Goal: Task Accomplishment & Management: Complete application form

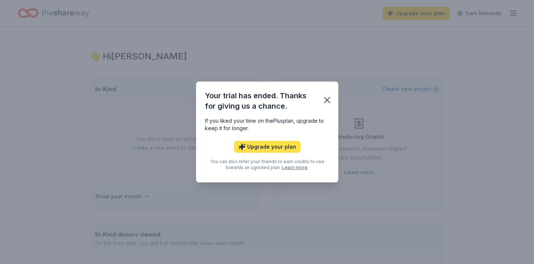
click at [272, 148] on button "Upgrade your plan" at bounding box center [267, 147] width 67 height 12
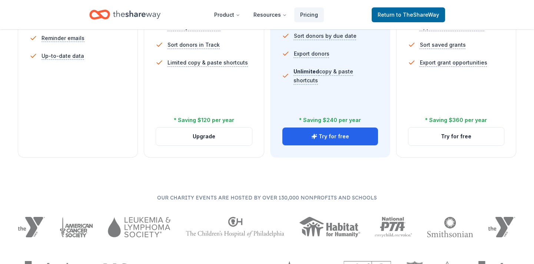
scroll to position [309, 0]
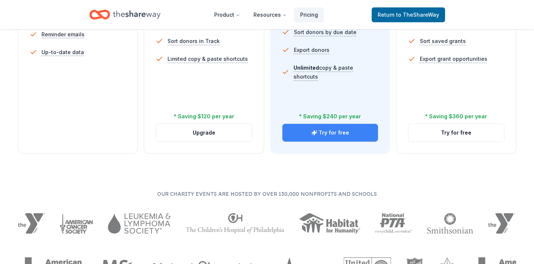
click at [322, 134] on button "Try for free" at bounding box center [331, 133] width 96 height 18
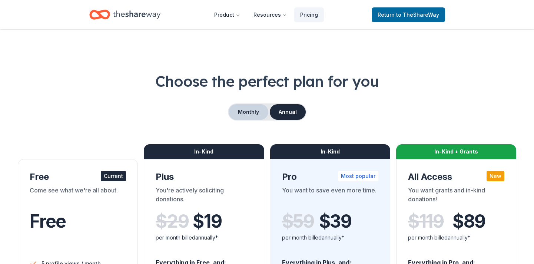
click at [250, 113] on button "Monthly" at bounding box center [249, 112] width 40 height 16
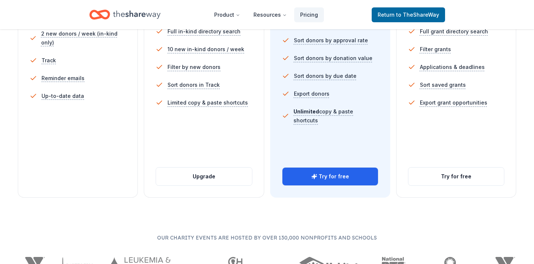
scroll to position [267, 0]
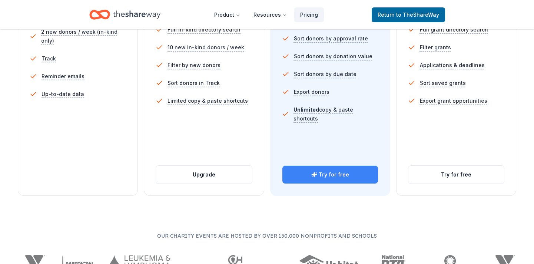
click at [321, 178] on button "Try for free" at bounding box center [331, 175] width 96 height 18
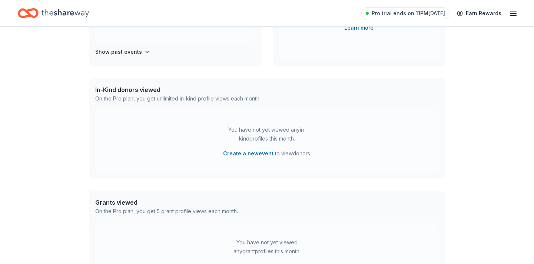
scroll to position [146, 0]
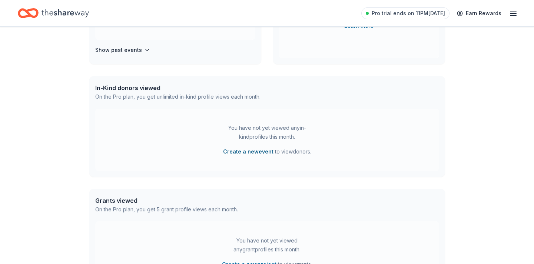
click at [246, 153] on button "Create a new event" at bounding box center [248, 151] width 50 height 9
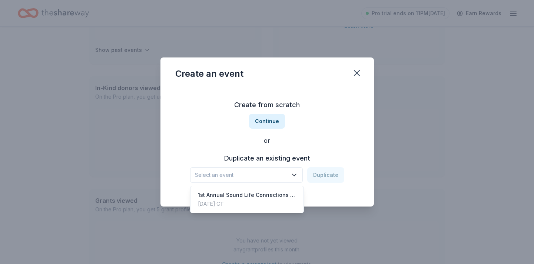
click at [266, 172] on span "Select an event" at bounding box center [241, 175] width 93 height 9
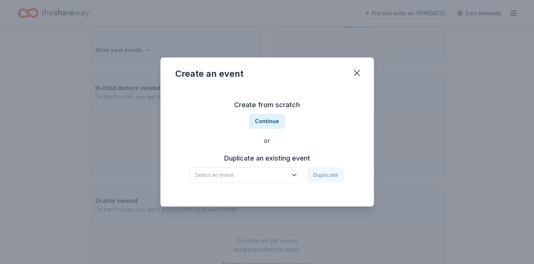
click at [266, 172] on span "Select an event" at bounding box center [241, 175] width 93 height 9
click at [270, 120] on button "Continue" at bounding box center [267, 121] width 36 height 15
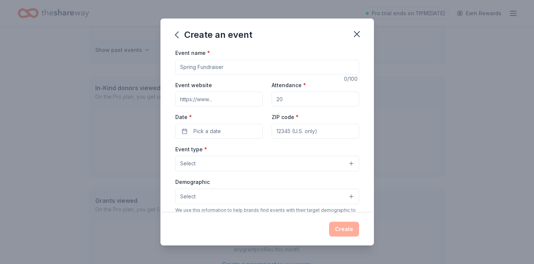
click at [226, 70] on input "Event name *" at bounding box center [267, 67] width 184 height 15
type input "Octoberfest"
click at [234, 98] on input "Event website" at bounding box center [219, 99] width 88 height 15
type input "www.soundlifeconnections.org"
click at [285, 103] on input "Attendance *" at bounding box center [316, 99] width 88 height 15
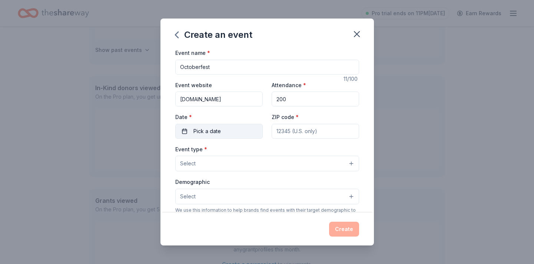
type input "200"
click at [244, 134] on button "Pick a date" at bounding box center [219, 131] width 88 height 15
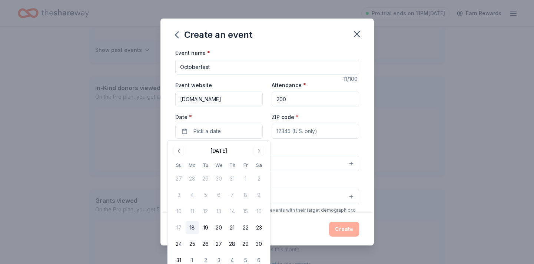
click at [244, 117] on label "Date *" at bounding box center [219, 116] width 88 height 7
click at [244, 124] on button "Pick a date" at bounding box center [219, 131] width 88 height 15
click at [264, 155] on div "August 2025" at bounding box center [218, 150] width 93 height 10
click at [259, 152] on button "Go to next month" at bounding box center [259, 151] width 10 height 10
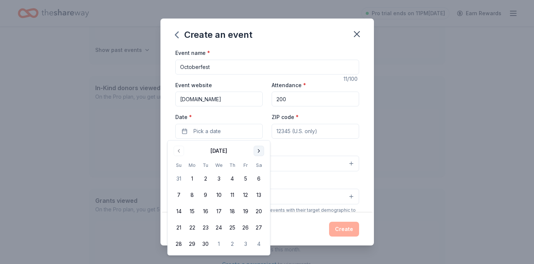
click at [259, 152] on button "Go to next month" at bounding box center [259, 151] width 10 height 10
click at [245, 244] on button "31" at bounding box center [245, 243] width 13 height 13
click at [265, 120] on div "Event website www.soundlifeconnections.org Attendance * 200 Date * 10/31/2025 Z…" at bounding box center [267, 109] width 184 height 58
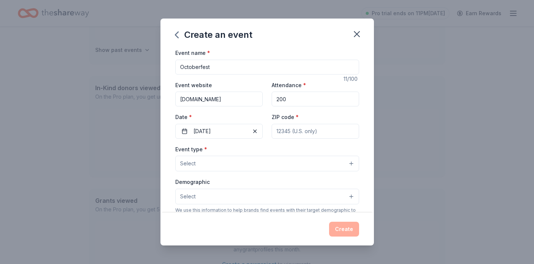
click at [284, 132] on input "ZIP code *" at bounding box center [316, 131] width 88 height 15
type input "06437"
type input "116 Whitfield Street"
click at [275, 163] on button "Select" at bounding box center [267, 164] width 184 height 16
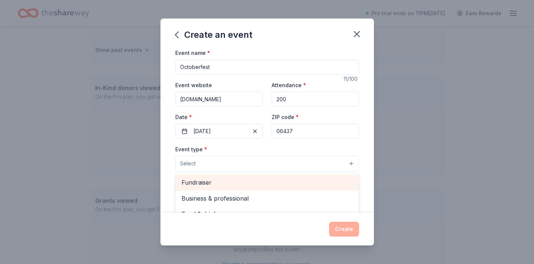
click at [267, 181] on span "Fundraiser" at bounding box center [267, 183] width 171 height 10
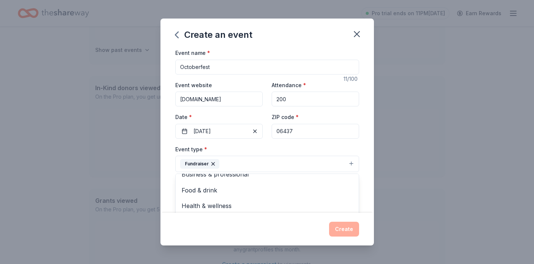
click at [261, 153] on div "Event type * Fundraiser Business & professional Food & drink Health & wellness …" at bounding box center [267, 159] width 184 height 28
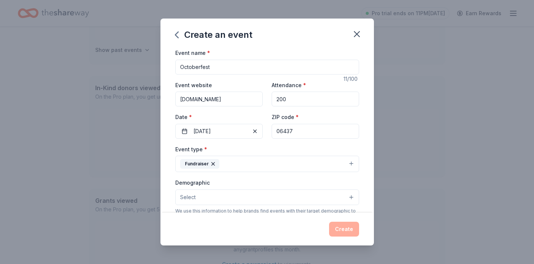
click at [251, 171] on button "Fundraiser" at bounding box center [267, 164] width 184 height 16
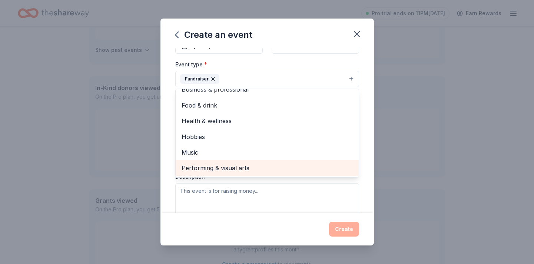
scroll to position [89, 0]
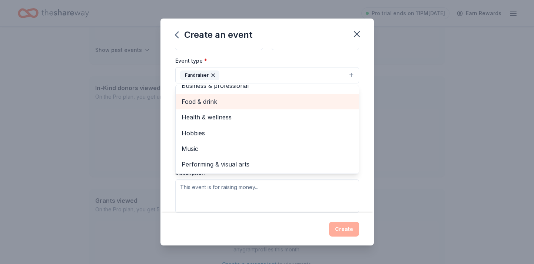
click at [200, 105] on span "Food & drink" at bounding box center [267, 102] width 171 height 10
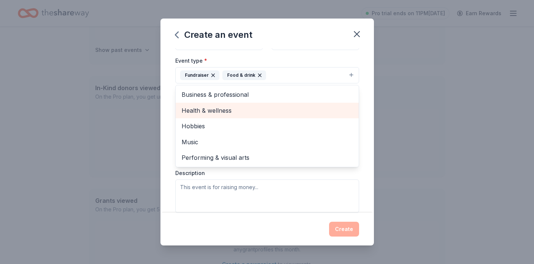
scroll to position [0, 0]
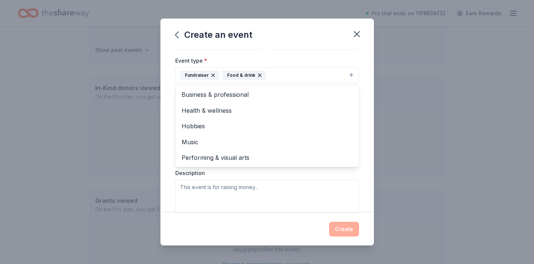
click at [169, 134] on div "Event name * Octoberfest 11 /100 Event website www.soundlifeconnections.org Att…" at bounding box center [268, 130] width 214 height 165
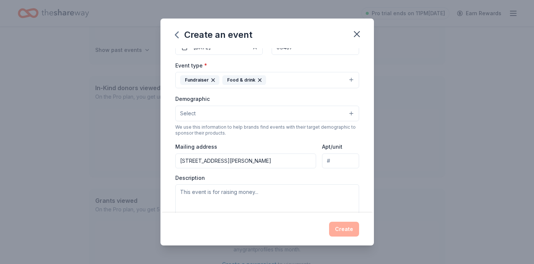
scroll to position [78, 0]
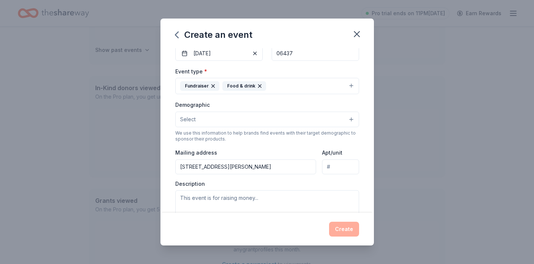
click at [223, 114] on button "Select" at bounding box center [267, 120] width 184 height 16
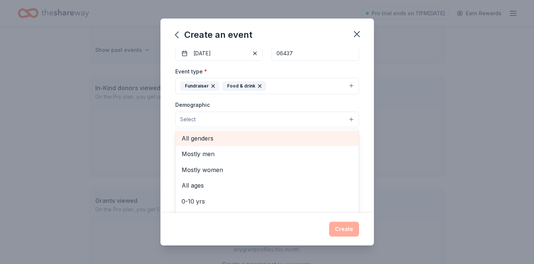
click at [222, 138] on span "All genders" at bounding box center [267, 138] width 171 height 10
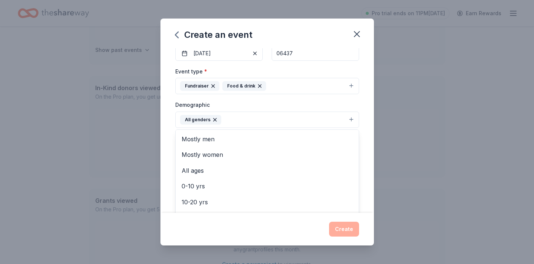
click at [171, 127] on div "Event name * Octoberfest 11 /100 Event website www.soundlifeconnections.org Att…" at bounding box center [268, 130] width 214 height 165
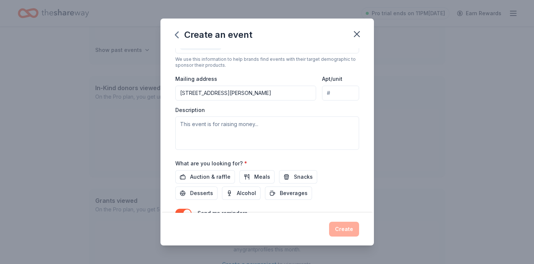
scroll to position [162, 0]
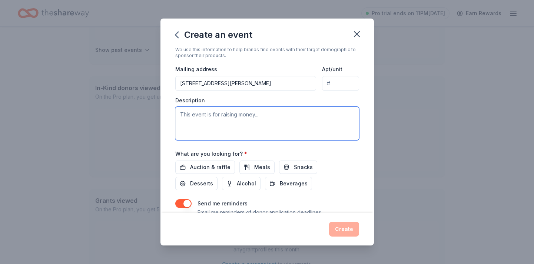
click at [192, 119] on textarea at bounding box center [267, 123] width 184 height 33
paste textarea "WAVES20"
type textarea "W"
click at [236, 112] on textarea at bounding box center [267, 123] width 184 height 33
paste textarea "Sound Life Connections, Inc. (a 501c3 nonprofit, EIN: 92-3270297) is dedicated …"
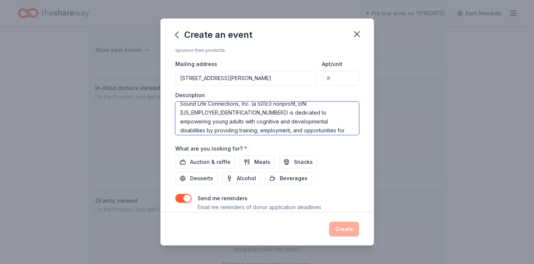
scroll to position [0, 0]
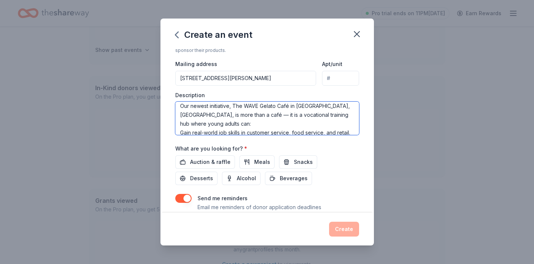
drag, startPoint x: 270, startPoint y: 117, endPoint x: 169, endPoint y: 102, distance: 101.2
click at [169, 102] on div "Event name * Octoberfest 11 /100 Event website www.soundlifeconnections.org Att…" at bounding box center [268, 130] width 214 height 165
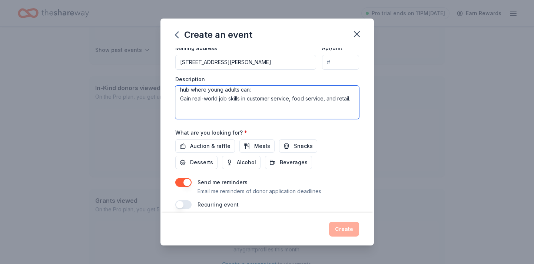
scroll to position [71, 0]
click at [190, 96] on textarea "Sound Life Connections, Inc. (a 501c3 nonprofit, EIN: 92-3270297) is dedicated …" at bounding box center [267, 102] width 184 height 33
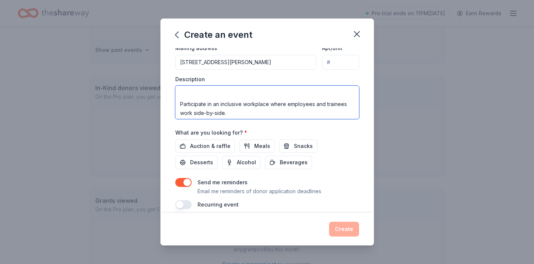
scroll to position [142, 0]
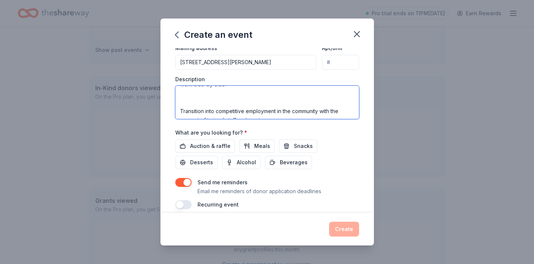
drag, startPoint x: 180, startPoint y: 100, endPoint x: 268, endPoint y: 119, distance: 90.4
click at [268, 120] on div "Event name * Octoberfest 11 /100 Event website www.soundlifeconnections.org Att…" at bounding box center [267, 37] width 184 height 344
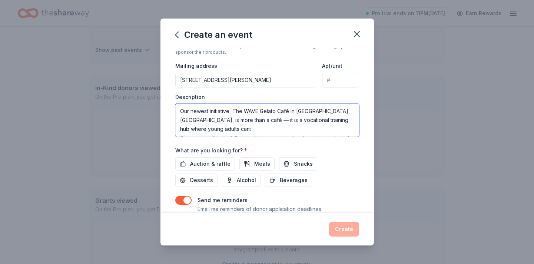
scroll to position [36, 0]
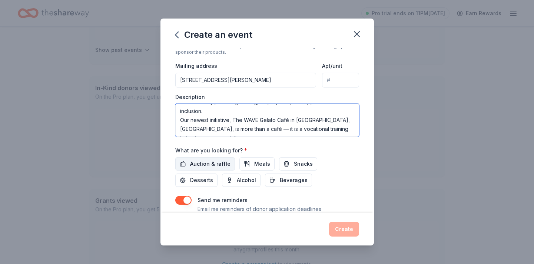
type textarea "Sound Life Connections, Inc. (a 501c3 nonprofit, EIN: [US_EMPLOYER_IDENTIFICATI…"
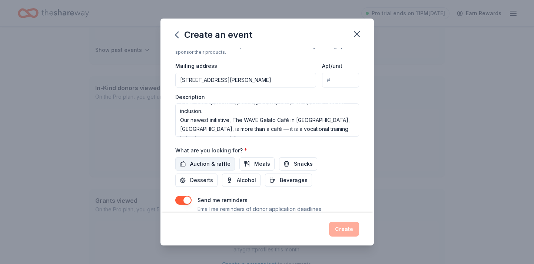
click at [212, 158] on button "Auction & raffle" at bounding box center [205, 163] width 60 height 13
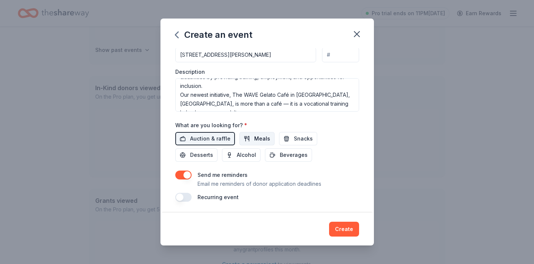
scroll to position [191, 0]
click at [341, 228] on button "Create" at bounding box center [344, 229] width 30 height 15
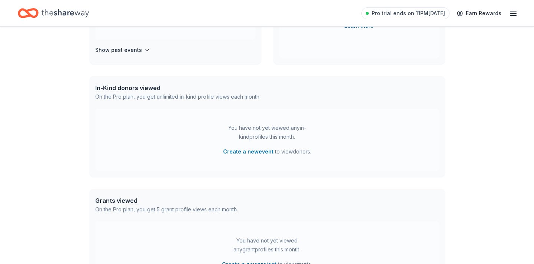
scroll to position [89, 0]
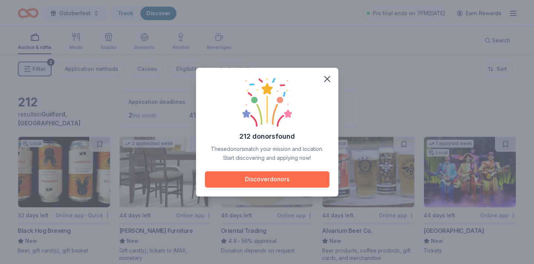
click at [279, 184] on button "Discover donors" at bounding box center [267, 179] width 125 height 16
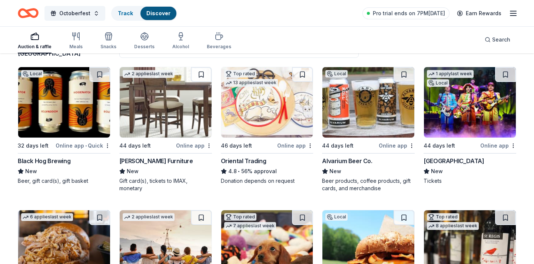
scroll to position [87, 0]
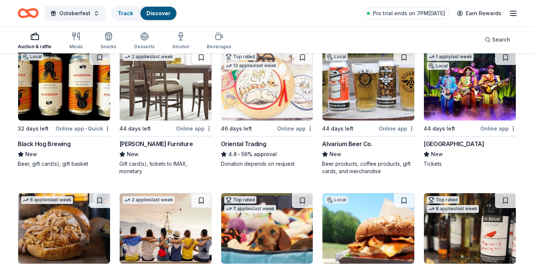
click at [69, 129] on div "Online app • Quick" at bounding box center [83, 128] width 55 height 9
click at [162, 144] on div "Jordan's Furniture" at bounding box center [156, 143] width 74 height 9
click at [440, 138] on div "1 apply last week Local 44 days left Online app Palace Theater New Tickets" at bounding box center [470, 109] width 93 height 118
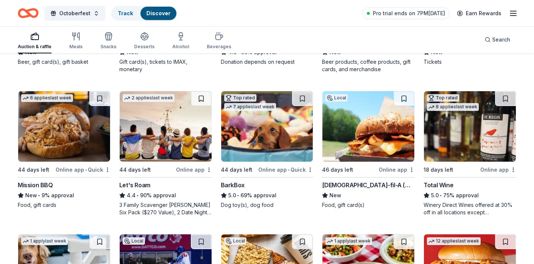
scroll to position [201, 0]
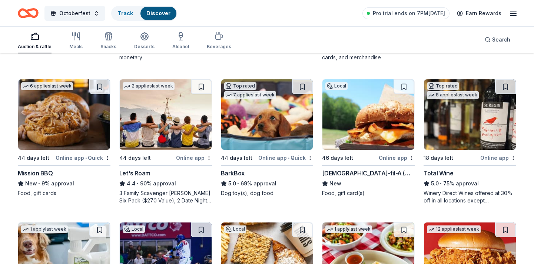
click at [138, 171] on div "Let's Roam" at bounding box center [134, 173] width 31 height 9
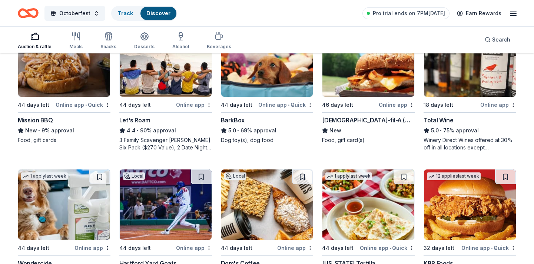
scroll to position [255, 0]
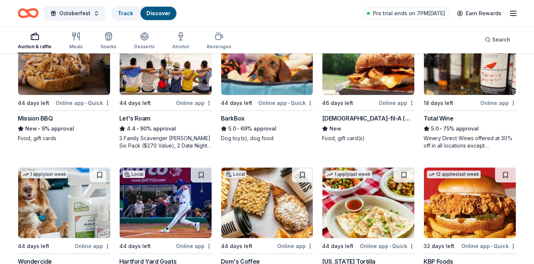
click at [44, 119] on div "Mission BBQ" at bounding box center [35, 118] width 35 height 9
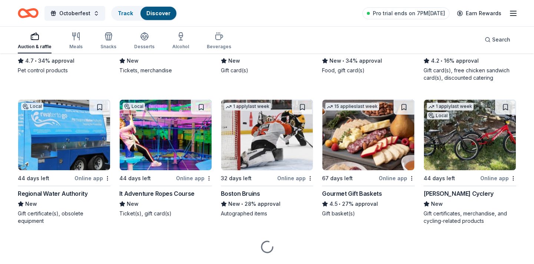
scroll to position [486, 0]
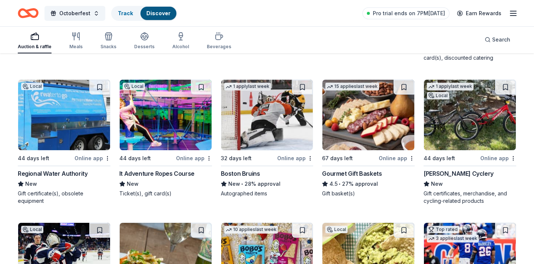
click at [178, 173] on div "It Adventure Ropes Course" at bounding box center [156, 173] width 75 height 9
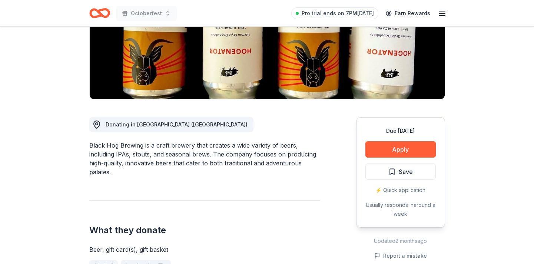
scroll to position [130, 0]
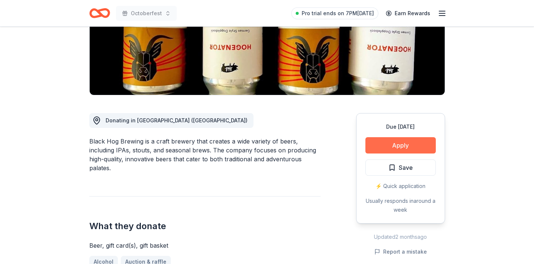
click at [382, 145] on button "Apply" at bounding box center [401, 145] width 70 height 16
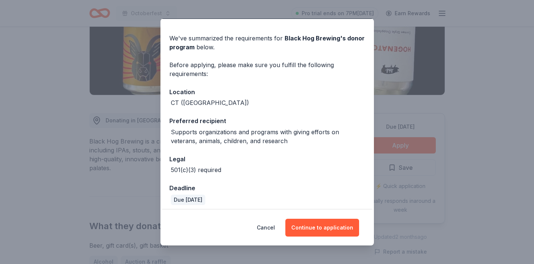
scroll to position [24, 0]
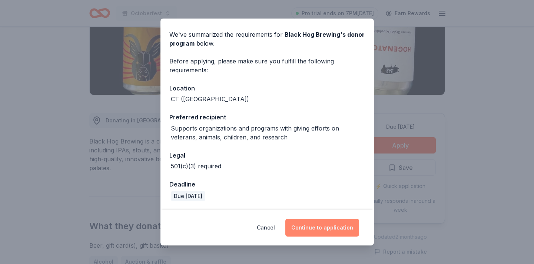
click at [308, 231] on button "Continue to application" at bounding box center [322, 228] width 74 height 18
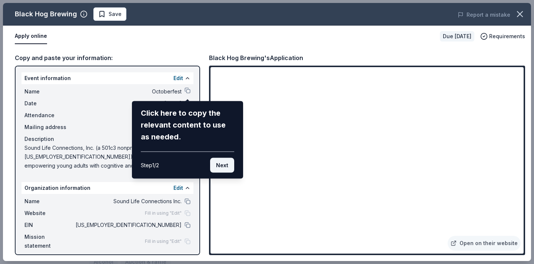
click at [222, 168] on button "Next" at bounding box center [222, 165] width 24 height 15
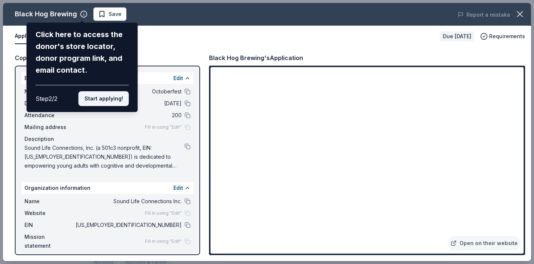
click at [118, 97] on button "Start applying!" at bounding box center [104, 98] width 50 height 15
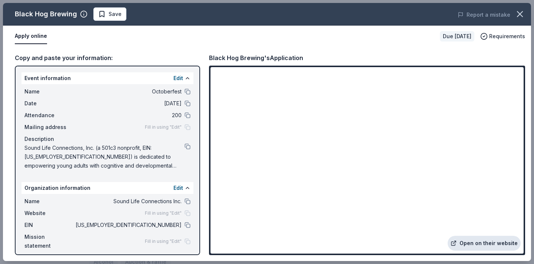
click at [482, 244] on link "Open on their website" at bounding box center [484, 243] width 73 height 15
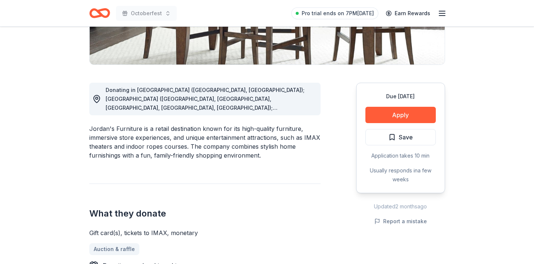
scroll to position [163, 0]
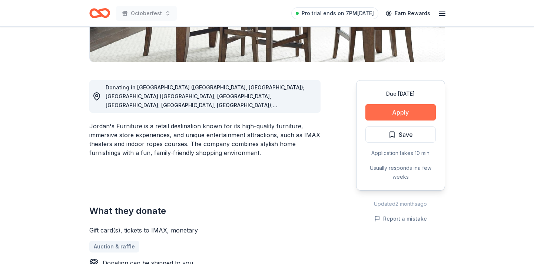
click at [375, 116] on button "Apply" at bounding box center [401, 112] width 70 height 16
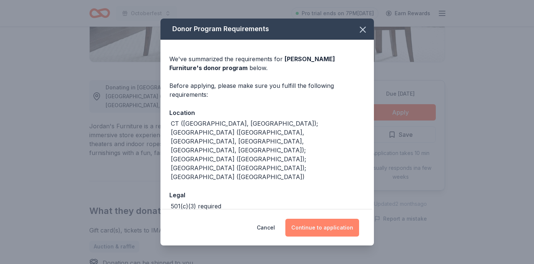
click at [309, 229] on button "Continue to application" at bounding box center [322, 228] width 74 height 18
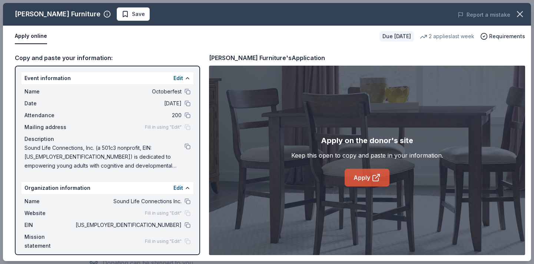
click at [364, 179] on link "Apply" at bounding box center [367, 178] width 45 height 18
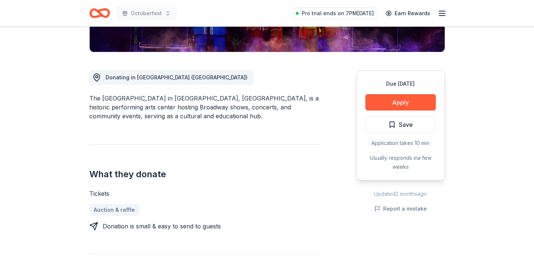
scroll to position [174, 0]
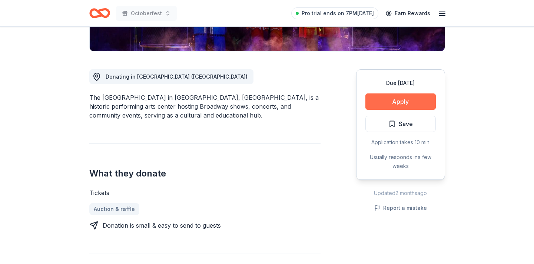
click at [383, 103] on button "Apply" at bounding box center [401, 101] width 70 height 16
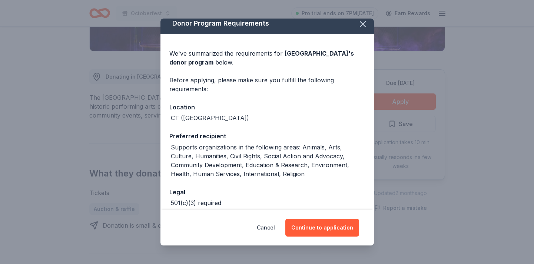
scroll to position [0, 0]
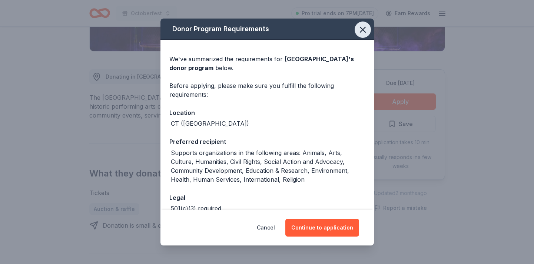
click at [362, 33] on icon "button" at bounding box center [363, 29] width 10 height 10
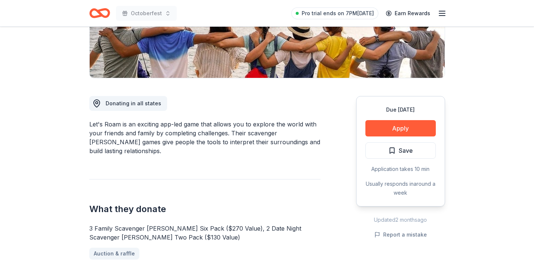
scroll to position [150, 0]
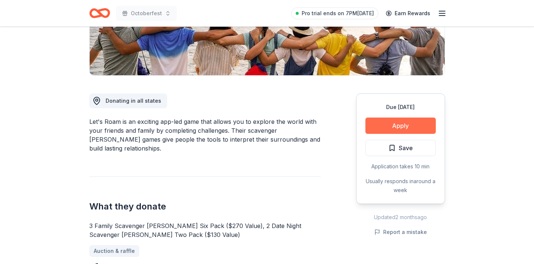
click at [378, 128] on button "Apply" at bounding box center [401, 126] width 70 height 16
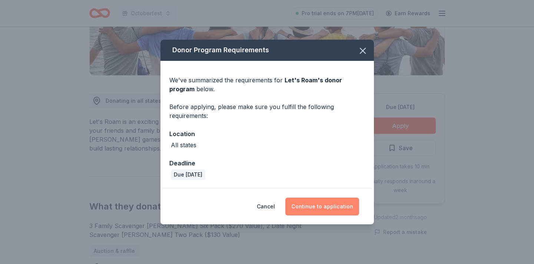
click at [313, 207] on button "Continue to application" at bounding box center [322, 207] width 74 height 18
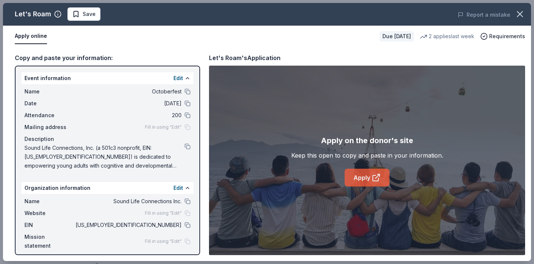
click at [363, 177] on link "Apply" at bounding box center [367, 178] width 45 height 18
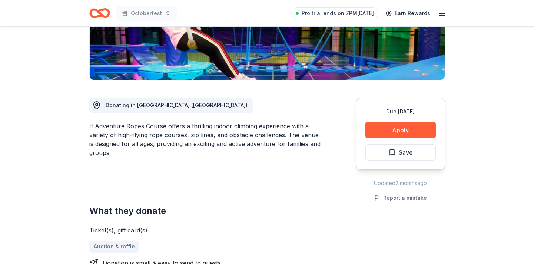
scroll to position [148, 0]
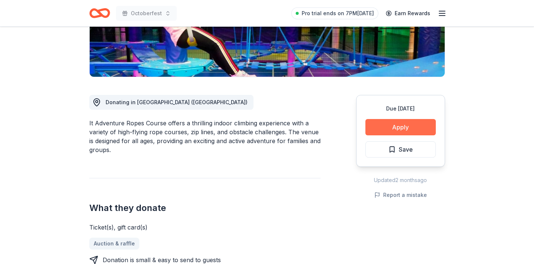
click at [389, 132] on button "Apply" at bounding box center [401, 127] width 70 height 16
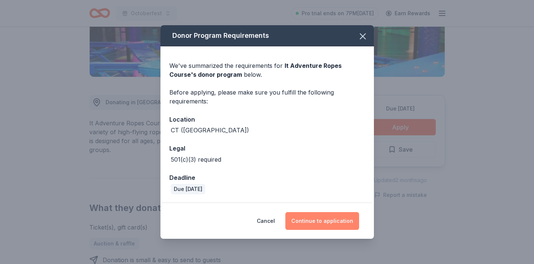
click at [313, 219] on button "Continue to application" at bounding box center [322, 221] width 74 height 18
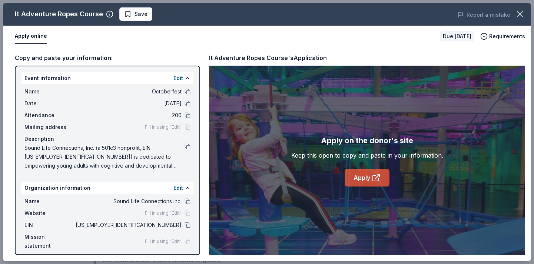
click at [363, 179] on link "Apply" at bounding box center [367, 178] width 45 height 18
